Goal: Find specific fact: Find specific fact

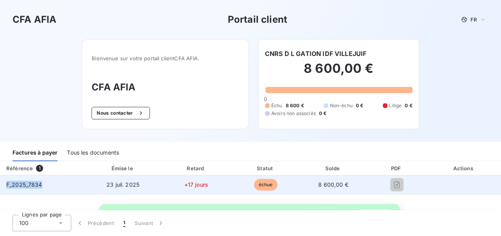
drag, startPoint x: 6, startPoint y: 183, endPoint x: 57, endPoint y: 184, distance: 50.9
click at [57, 184] on td "F_2025_7834" at bounding box center [42, 184] width 85 height 19
copy span "F_2025_7834"
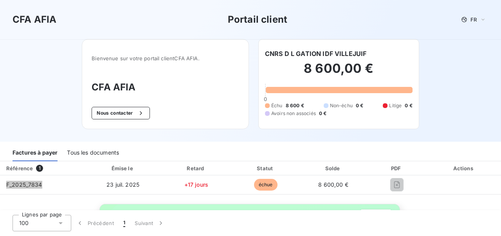
scroll to position [78, 0]
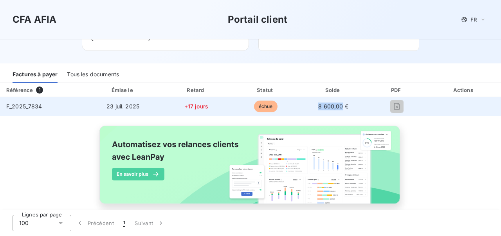
drag, startPoint x: 314, startPoint y: 106, endPoint x: 338, endPoint y: 107, distance: 23.9
click at [338, 107] on td "8 600,00 €" at bounding box center [333, 106] width 67 height 19
copy span "8 600,00"
